Goal: Task Accomplishment & Management: Manage account settings

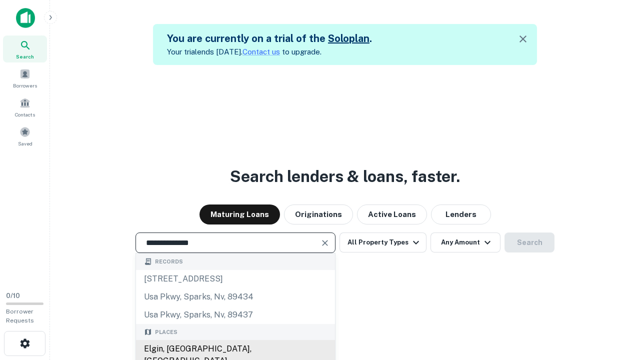
click at [235, 349] on div "Elgin, IL, USA" at bounding box center [235, 355] width 199 height 30
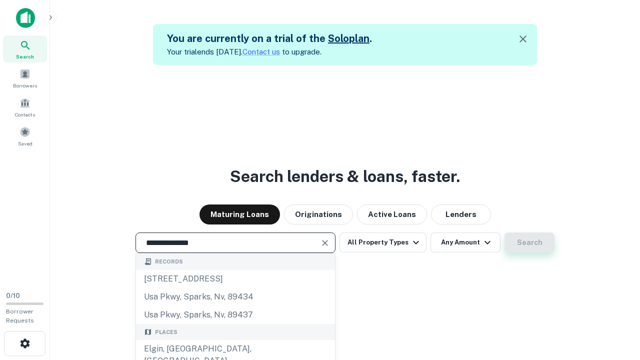
type input "**********"
click at [529, 242] on button "Search" at bounding box center [529, 242] width 50 height 20
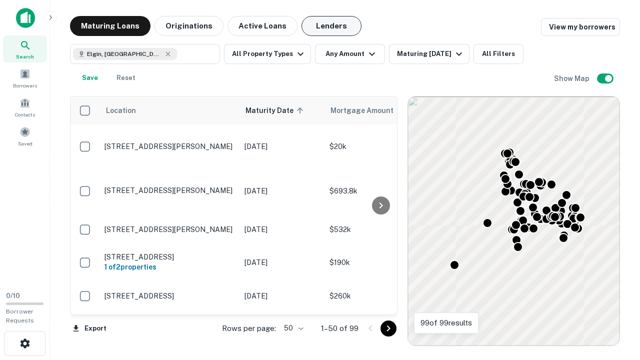
click at [331, 26] on button "Lenders" at bounding box center [331, 26] width 60 height 20
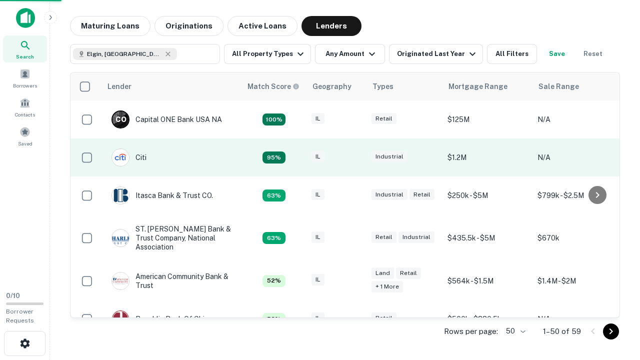
click at [355, 157] on div "IL" at bounding box center [336, 157] width 50 height 13
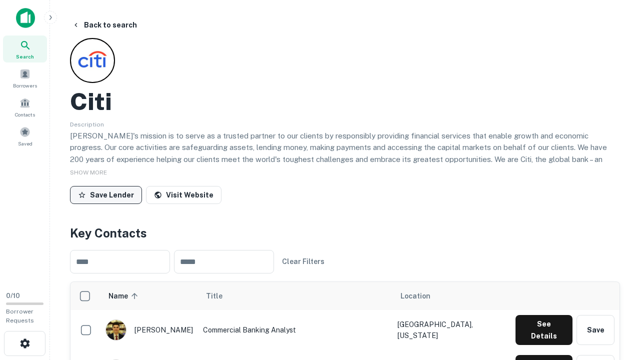
click at [106, 194] on button "Save Lender" at bounding box center [106, 195] width 72 height 18
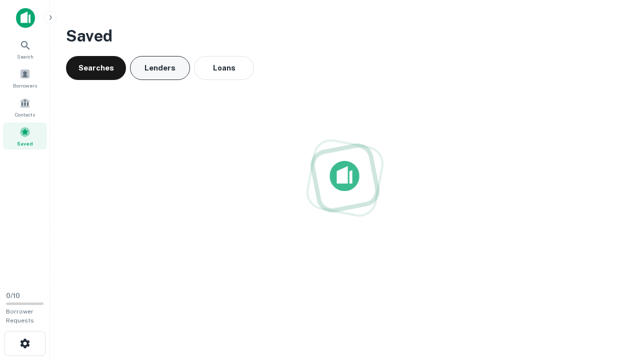
click at [160, 68] on button "Lenders" at bounding box center [160, 68] width 60 height 24
